Goal: Find specific page/section: Find specific page/section

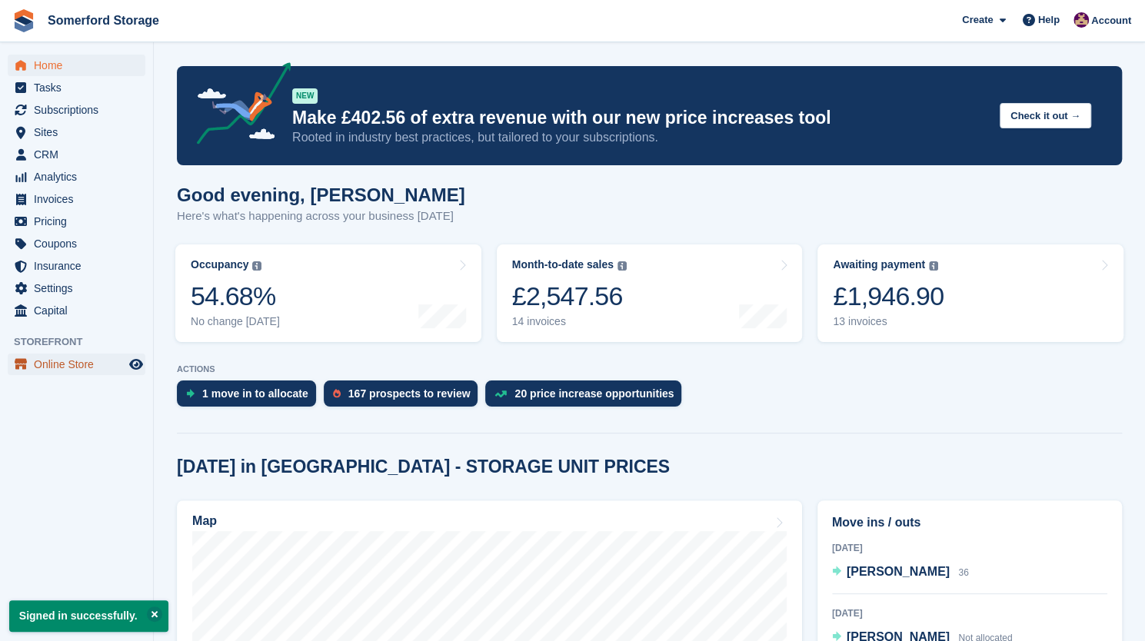
click at [64, 361] on span "Online Store" at bounding box center [80, 365] width 92 height 22
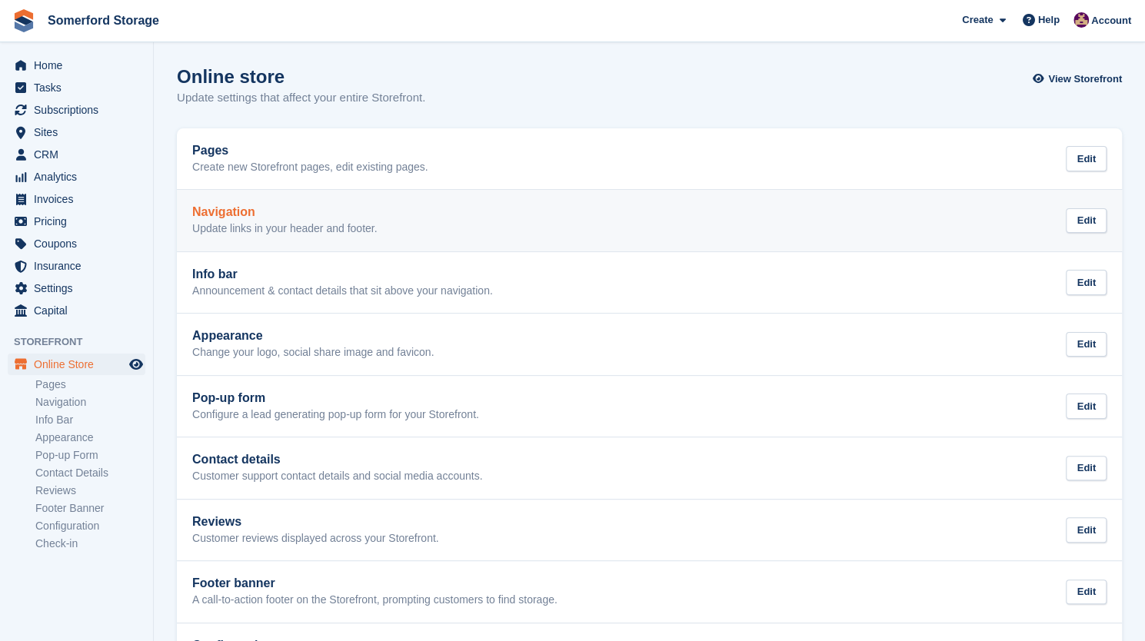
click at [368, 214] on h2 "Navigation" at bounding box center [284, 212] width 185 height 14
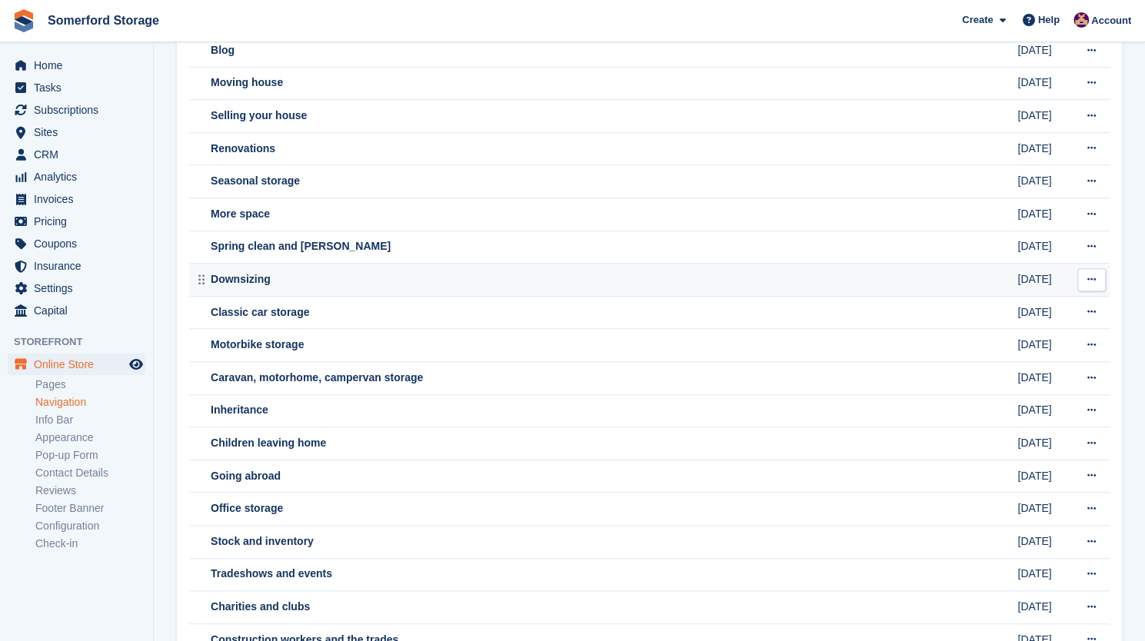
scroll to position [535, 0]
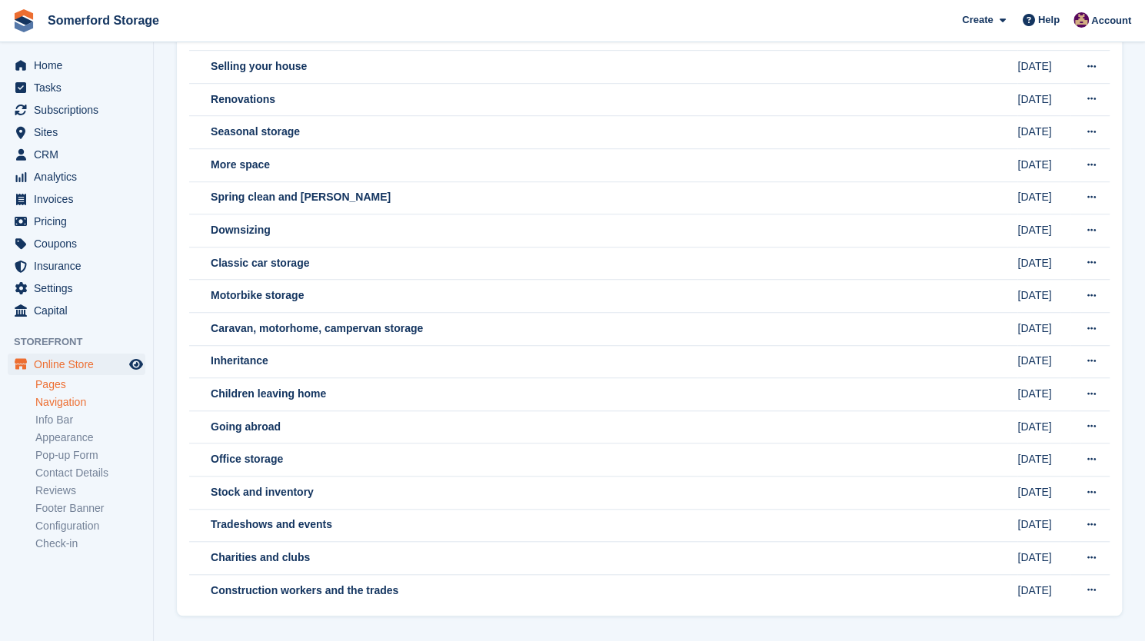
click at [68, 381] on link "Pages" at bounding box center [90, 385] width 110 height 15
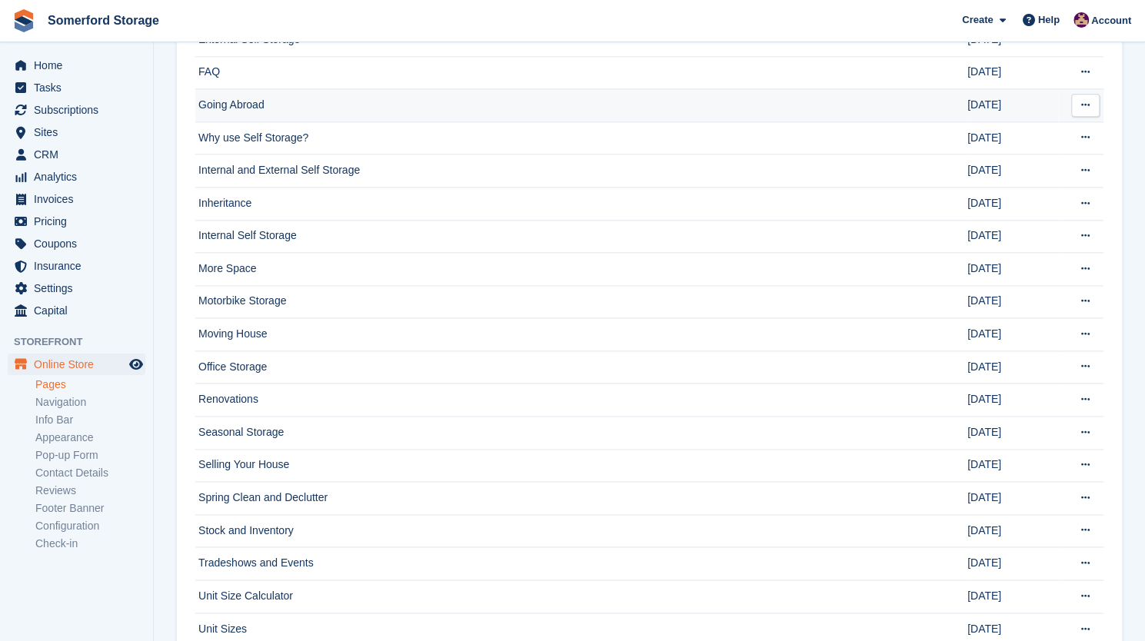
scroll to position [1147, 0]
